Goal: Task Accomplishment & Management: Manage account settings

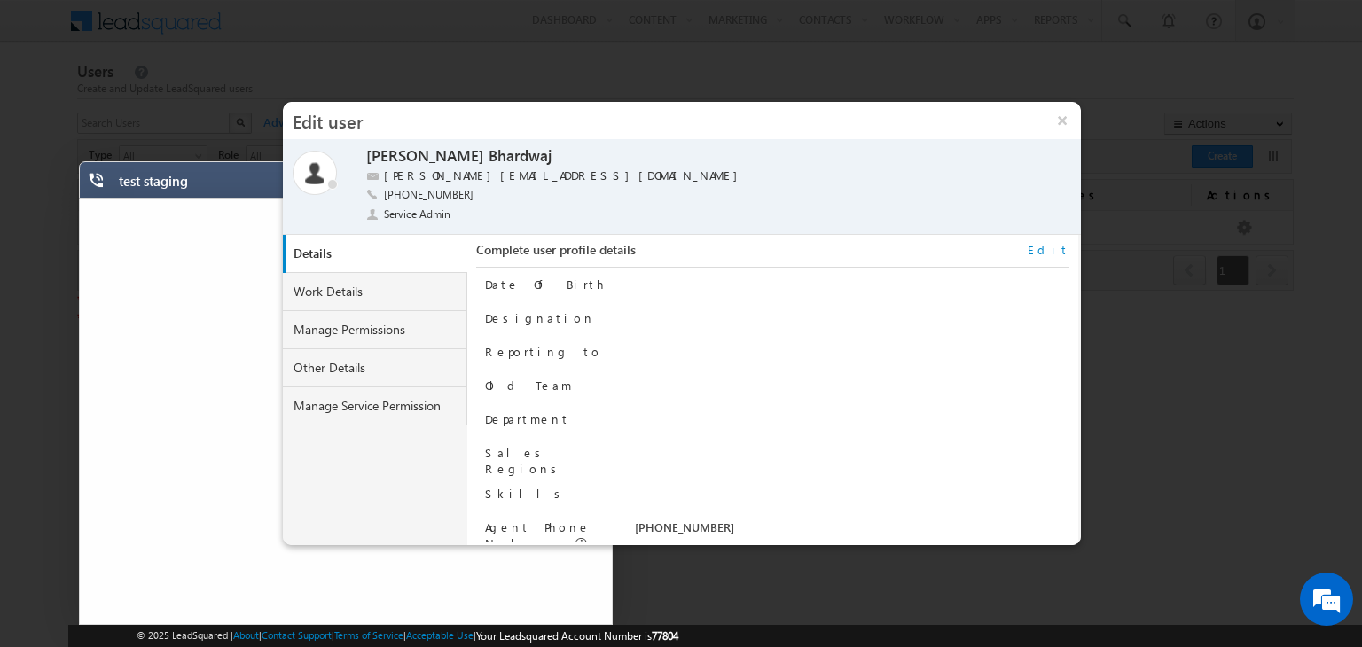
scroll to position [220, 0]
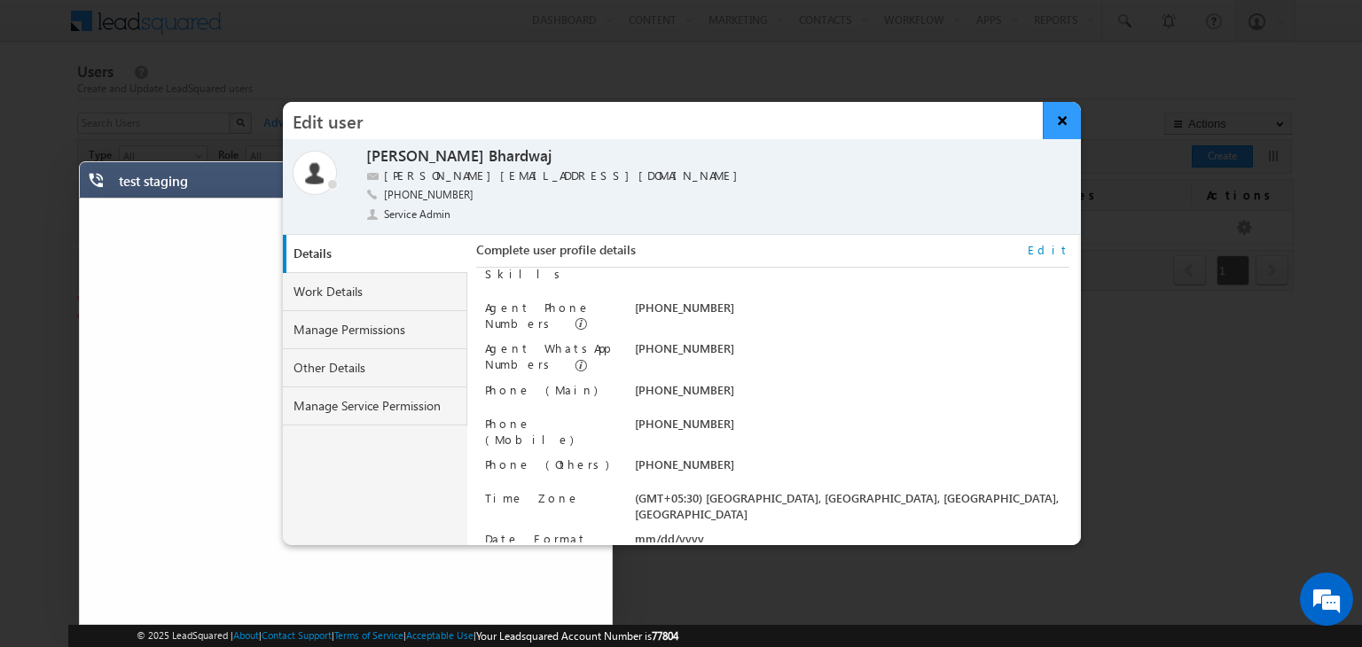
click at [1060, 121] on button "×" at bounding box center [1062, 120] width 38 height 37
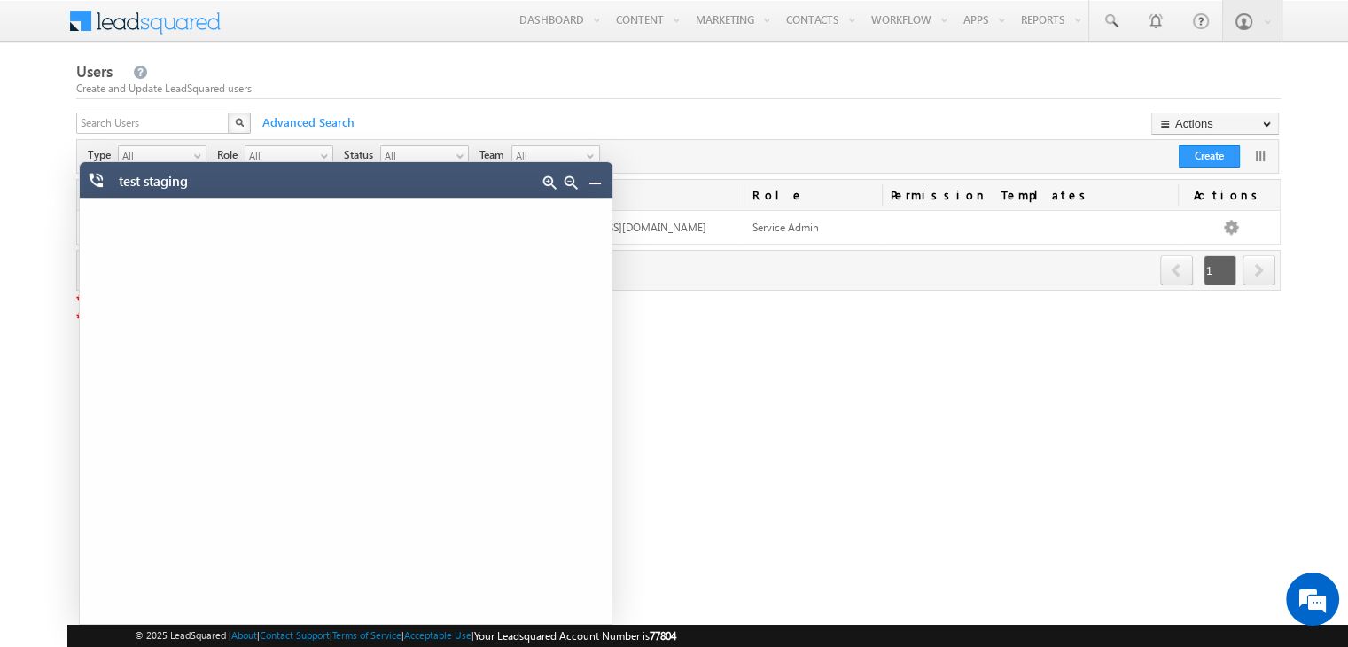
click at [593, 184] on link at bounding box center [595, 183] width 14 height 14
click at [598, 182] on link at bounding box center [595, 183] width 14 height 14
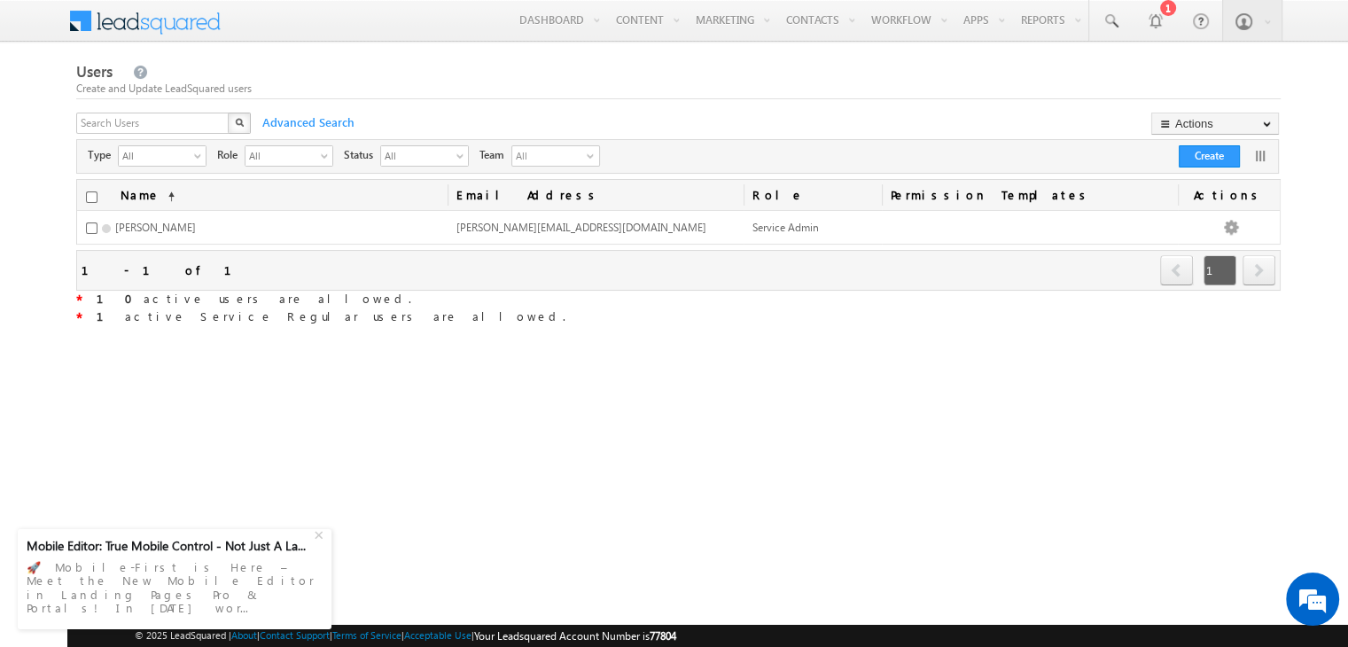
drag, startPoint x: 0, startPoint y: 0, endPoint x: 299, endPoint y: 168, distance: 342.5
click at [299, 168] on div "All select All" at bounding box center [289, 157] width 89 height 25
click at [323, 544] on div "+" at bounding box center [320, 533] width 21 height 21
